Goal: Information Seeking & Learning: Learn about a topic

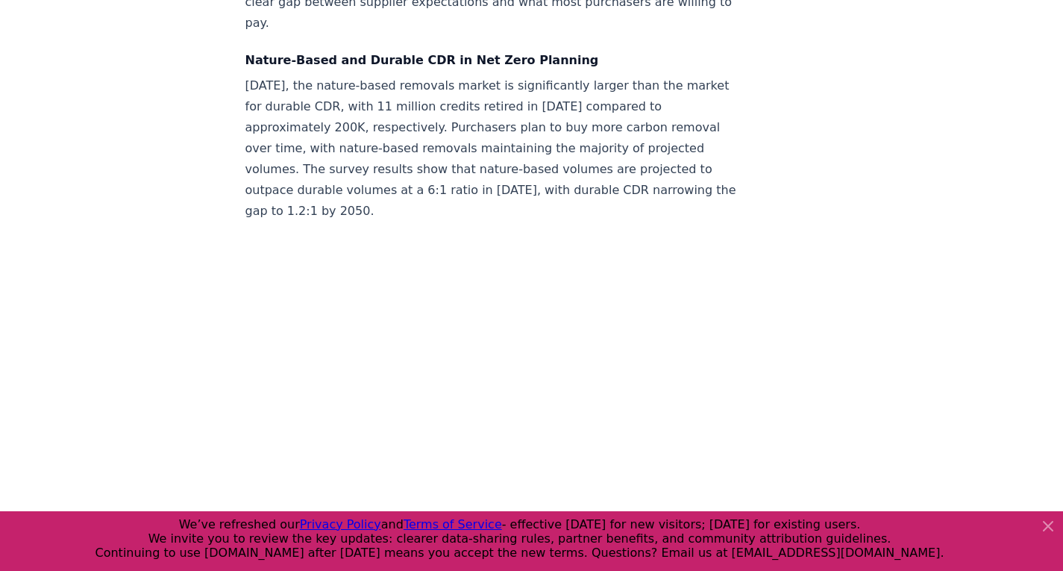
scroll to position [1822, 0]
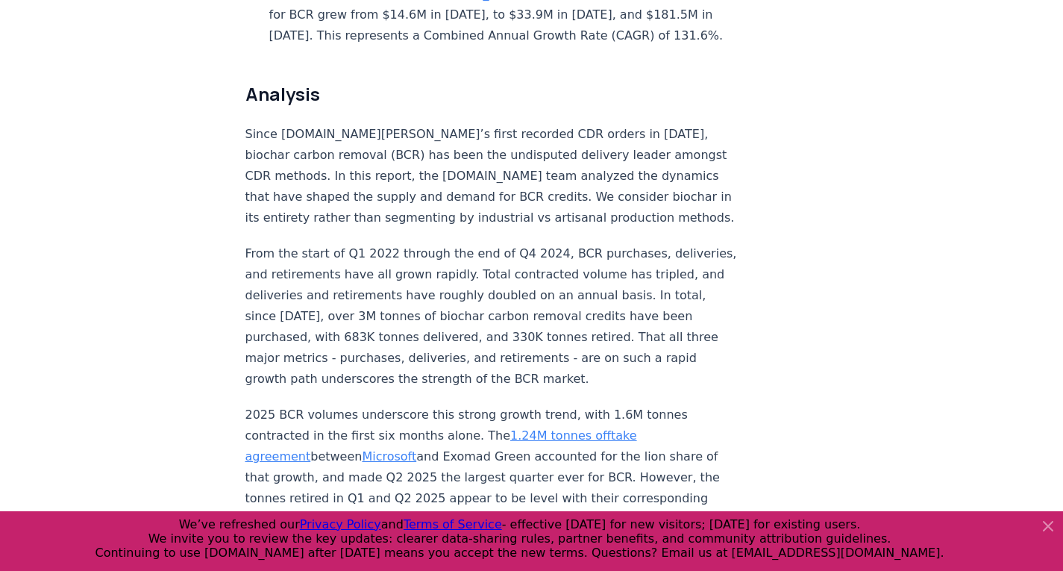
scroll to position [1095, 0]
